Goal: Task Accomplishment & Management: Use online tool/utility

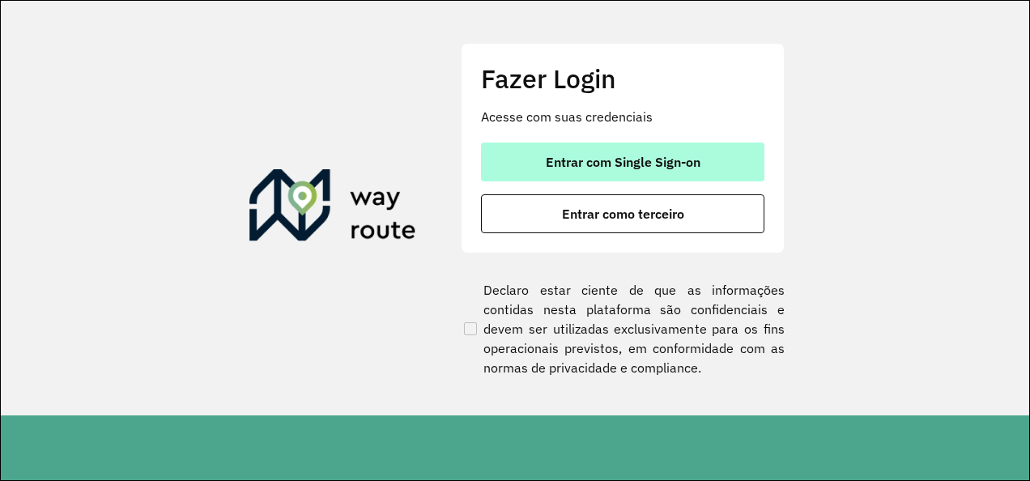
click at [646, 168] on span "Entrar com Single Sign-on" at bounding box center [623, 161] width 155 height 13
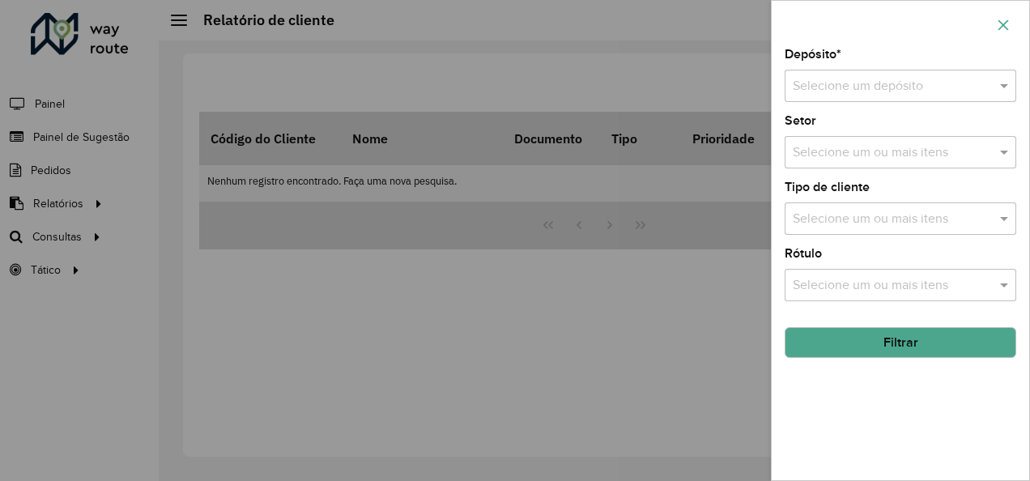
click at [1006, 19] on icon "button" at bounding box center [1003, 25] width 13 height 13
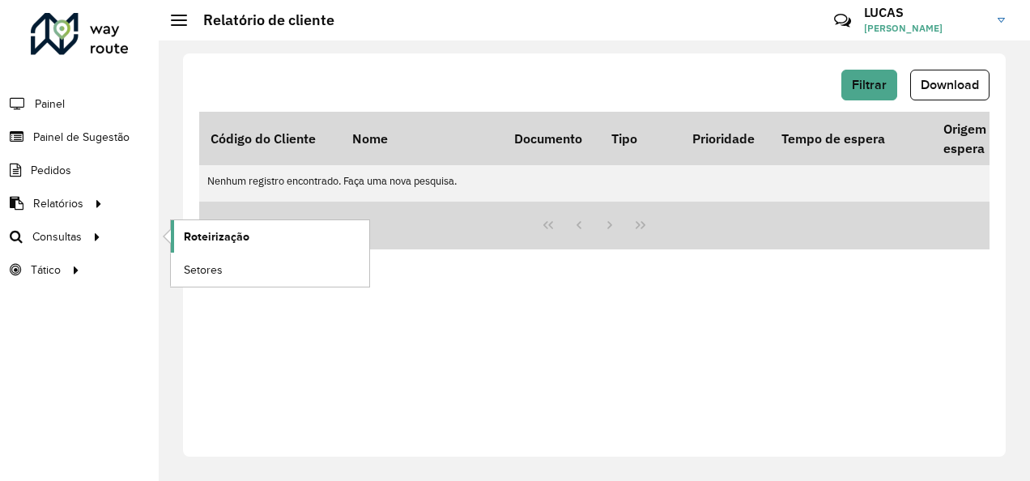
click at [225, 236] on span "Roteirização" at bounding box center [217, 236] width 66 height 17
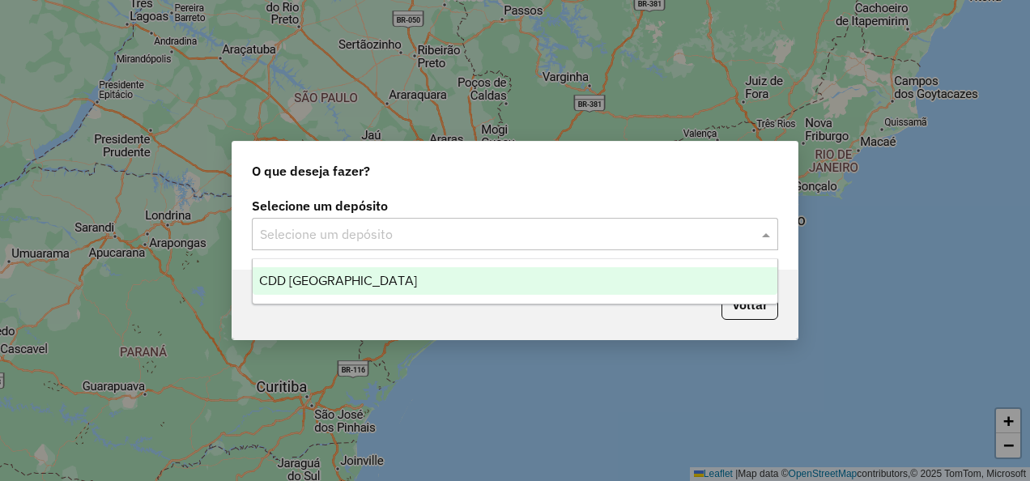
click at [402, 232] on input "text" at bounding box center [499, 234] width 478 height 19
click at [385, 281] on div "CDD [GEOGRAPHIC_DATA]" at bounding box center [515, 281] width 524 height 28
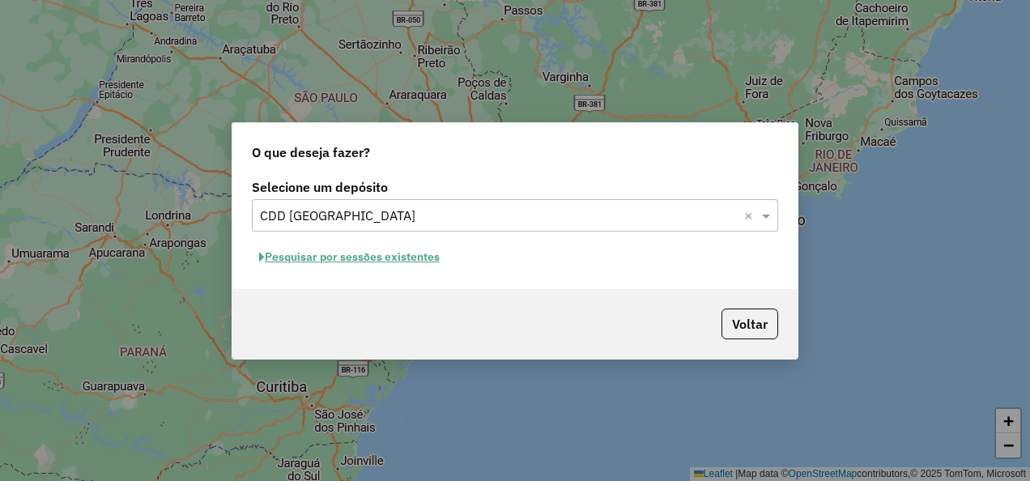
click at [338, 262] on button "Pesquisar por sessões existentes" at bounding box center [349, 257] width 195 height 25
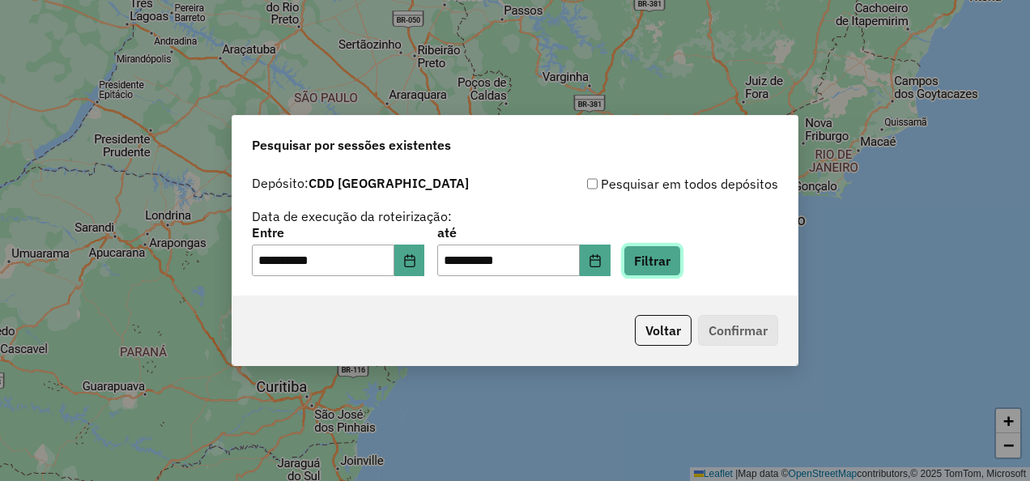
click at [666, 272] on button "Filtrar" at bounding box center [652, 260] width 57 height 31
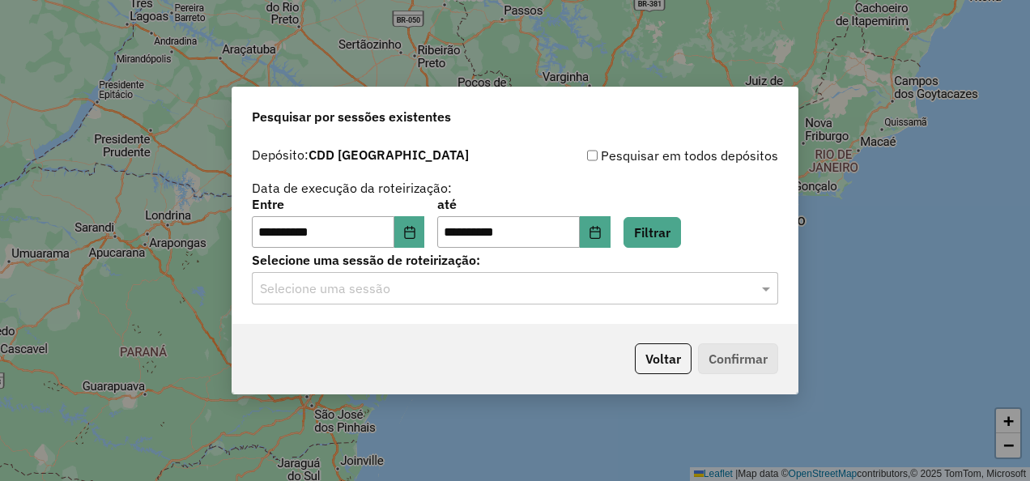
click at [674, 285] on input "text" at bounding box center [499, 288] width 478 height 19
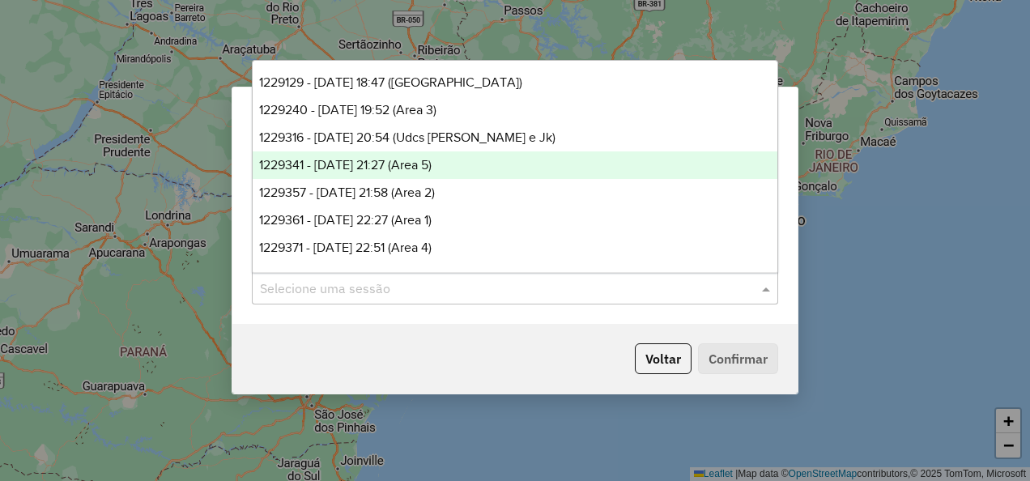
click at [461, 156] on div "1229341 - 13/08/2025 21:27 (Area 5)" at bounding box center [515, 165] width 524 height 28
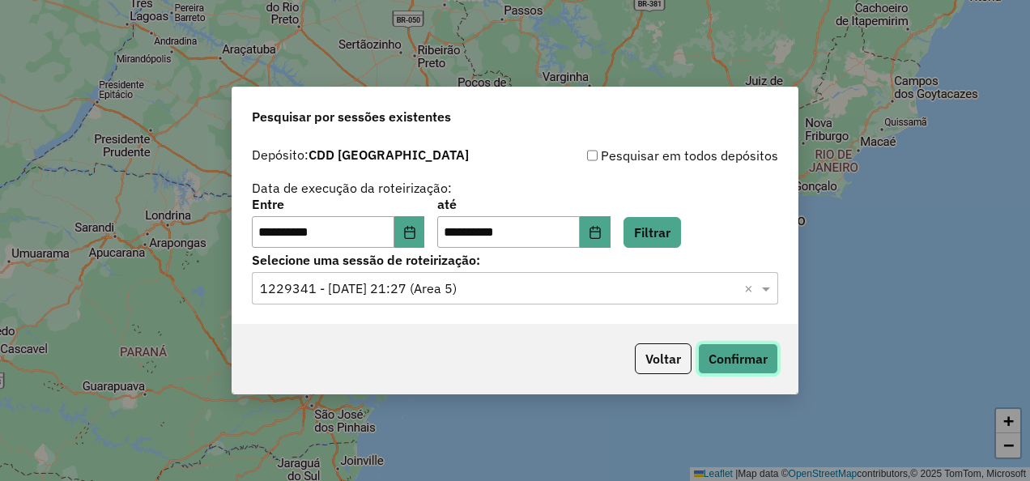
click at [733, 363] on button "Confirmar" at bounding box center [738, 358] width 80 height 31
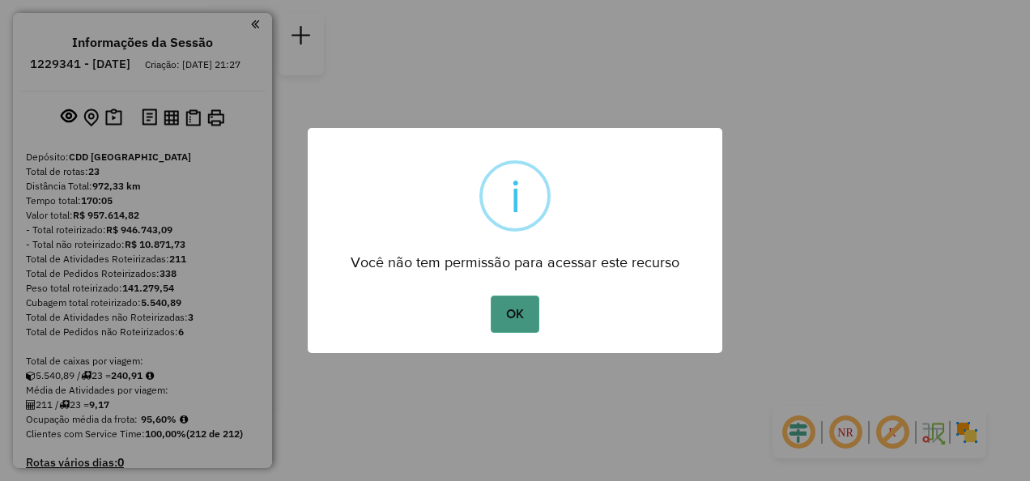
click at [512, 317] on button "OK" at bounding box center [515, 314] width 48 height 37
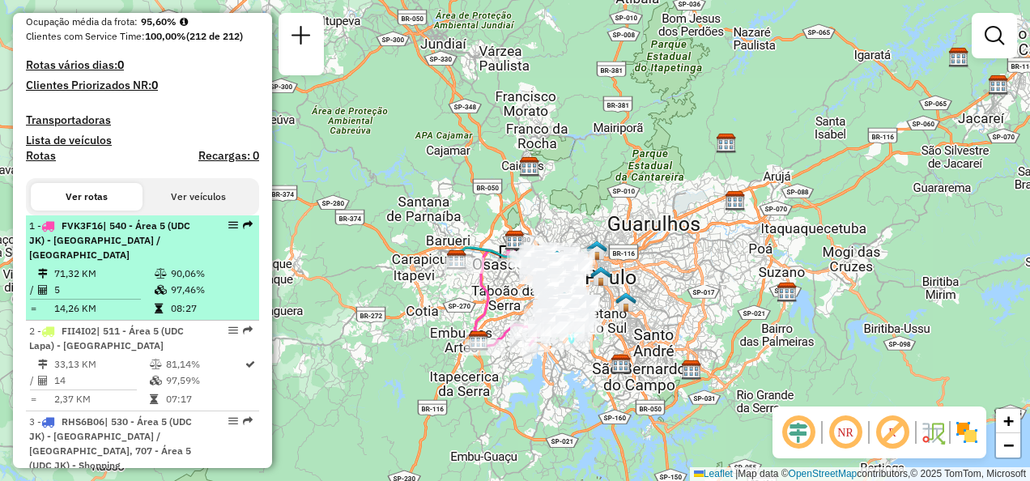
scroll to position [405, 0]
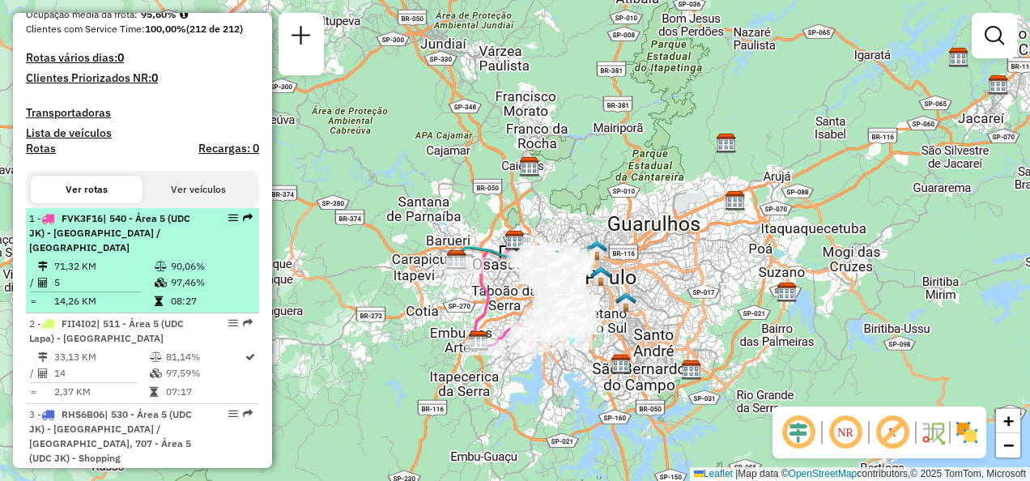
click at [115, 248] on span "| 540 - Área 5 (UDC JK) - [GEOGRAPHIC_DATA] / [GEOGRAPHIC_DATA]" at bounding box center [109, 232] width 161 height 41
select select "**********"
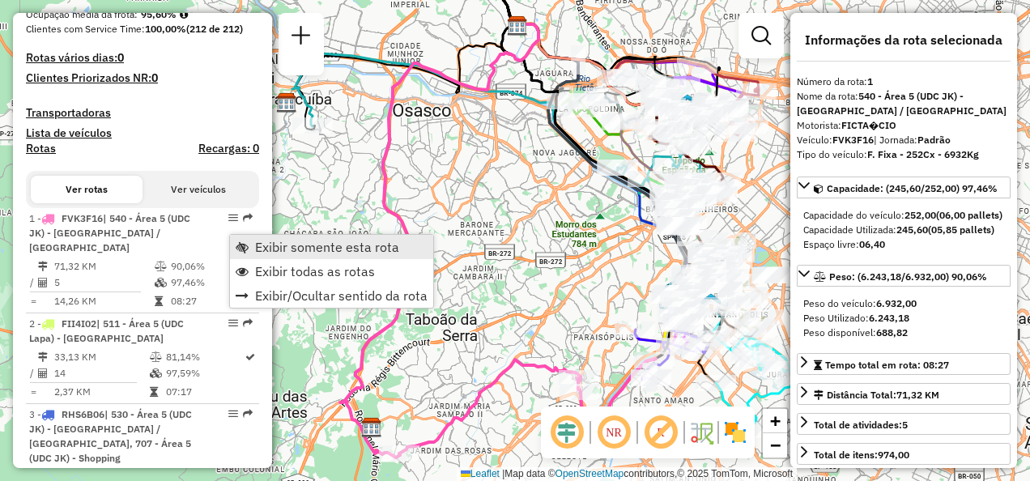
click at [301, 246] on span "Exibir somente esta rota" at bounding box center [327, 247] width 144 height 13
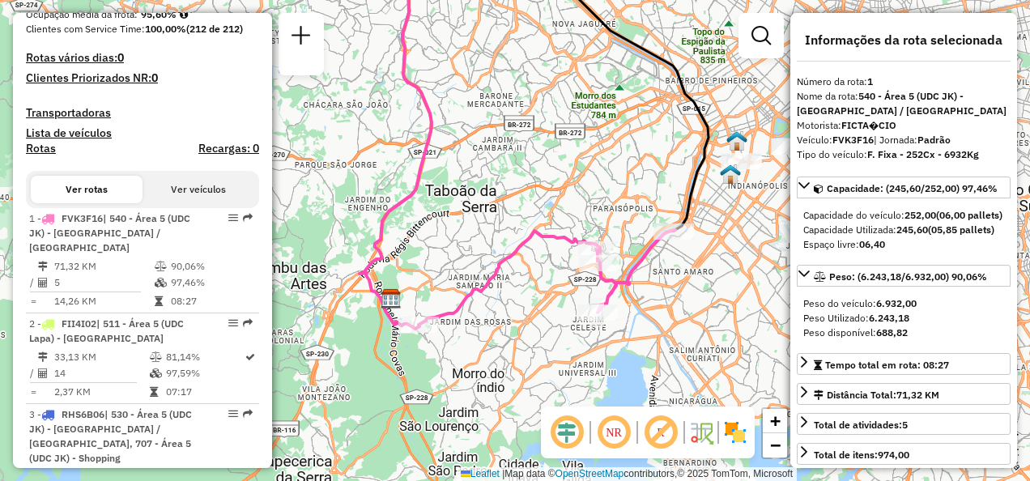
drag, startPoint x: 518, startPoint y: 328, endPoint x: 539, endPoint y: 198, distance: 132.1
click at [539, 198] on div "Janela de atendimento Grade de atendimento Capacidade Transportadoras Veículos …" at bounding box center [515, 240] width 1030 height 481
